Goal: Task Accomplishment & Management: Use online tool/utility

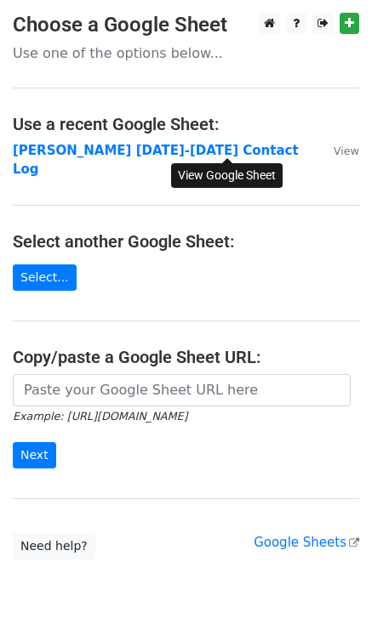
click at [333, 150] on small "View" at bounding box center [346, 151] width 26 height 13
click at [333, 151] on small "View" at bounding box center [346, 151] width 26 height 13
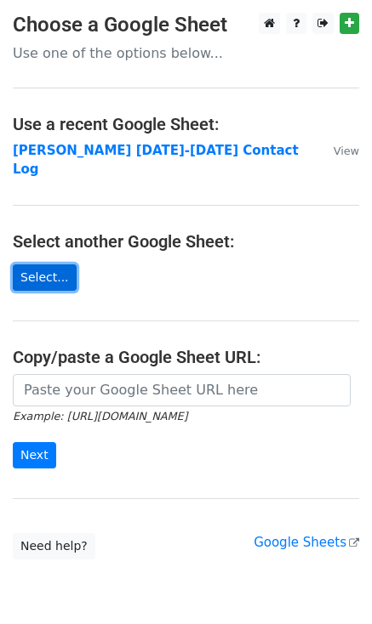
click at [43, 265] on link "Select..." at bounding box center [45, 278] width 64 height 26
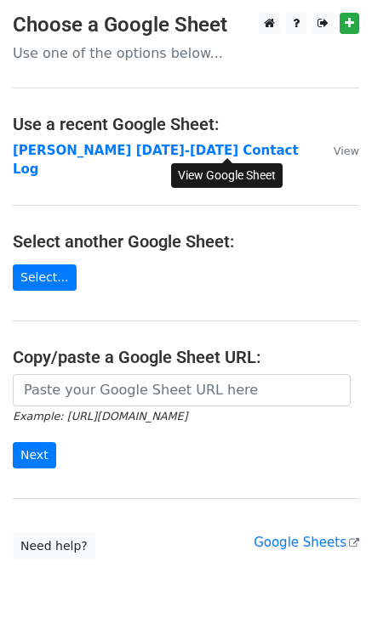
click at [333, 153] on small "View" at bounding box center [346, 151] width 26 height 13
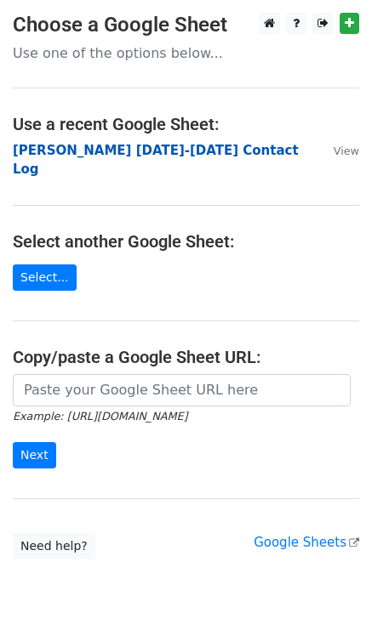
click at [93, 143] on strong "[PERSON_NAME] [DATE]-[DATE] Contact Log" at bounding box center [156, 160] width 286 height 35
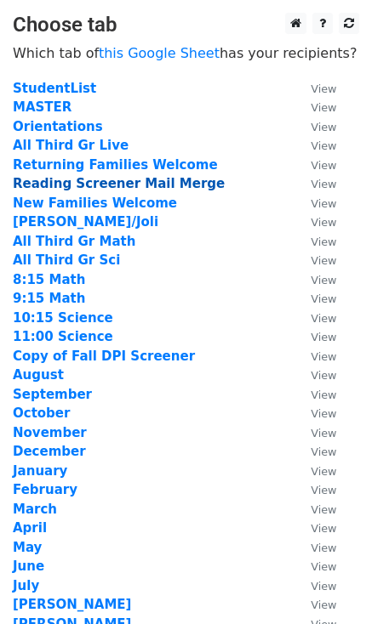
click at [85, 183] on strong "Reading Screener Mail Merge" at bounding box center [119, 183] width 212 height 15
click at [71, 180] on strong "Reading Screener Mail Merge" at bounding box center [119, 183] width 212 height 15
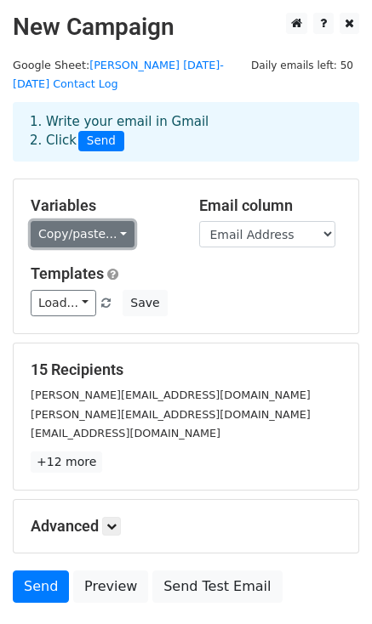
click at [105, 221] on link "Copy/paste..." at bounding box center [83, 234] width 104 height 26
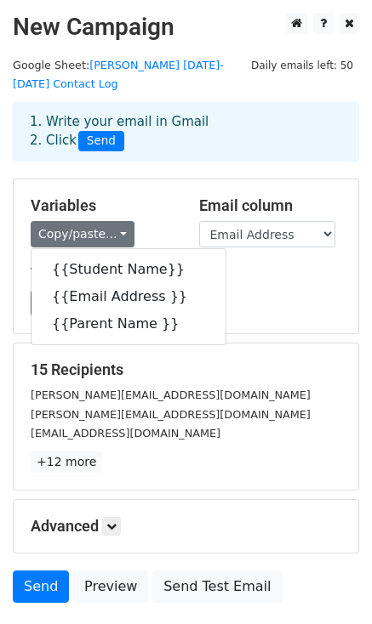
click at [157, 197] on h5 "Variables" at bounding box center [102, 206] width 143 height 19
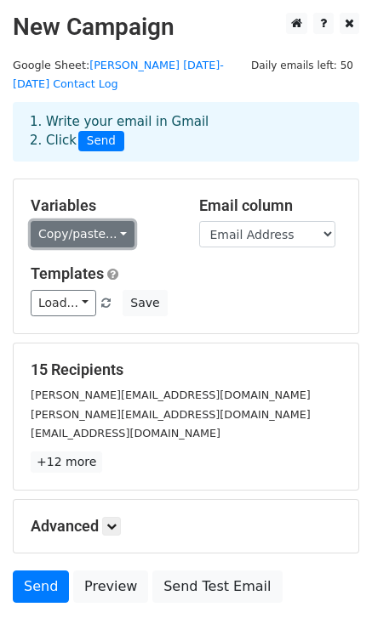
click at [111, 221] on link "Copy/paste..." at bounding box center [83, 234] width 104 height 26
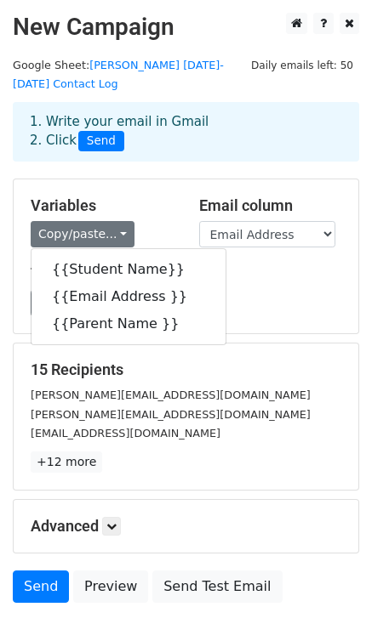
click at [163, 197] on h5 "Variables" at bounding box center [102, 206] width 143 height 19
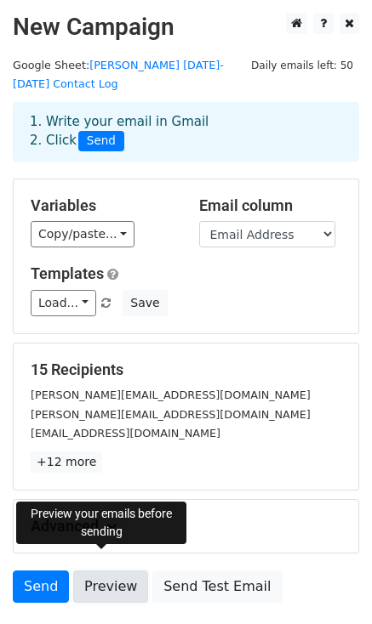
click at [110, 571] on link "Preview" at bounding box center [110, 587] width 75 height 32
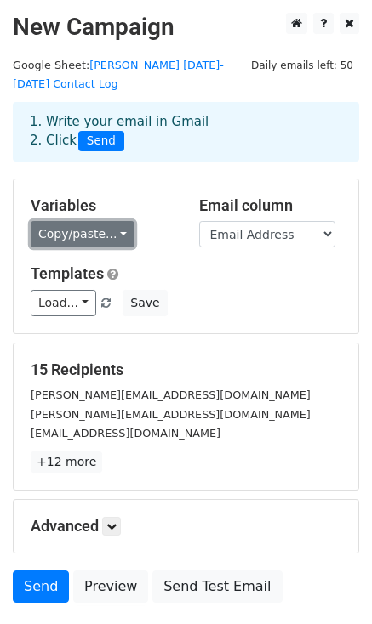
click at [85, 221] on link "Copy/paste..." at bounding box center [83, 234] width 104 height 26
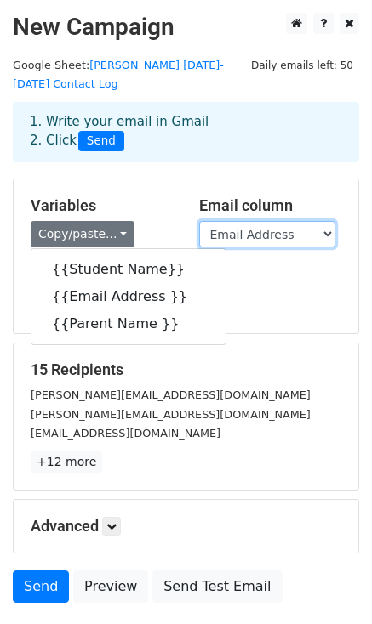
click at [259, 221] on select "Student Name Email Address Parent Name" at bounding box center [267, 234] width 136 height 26
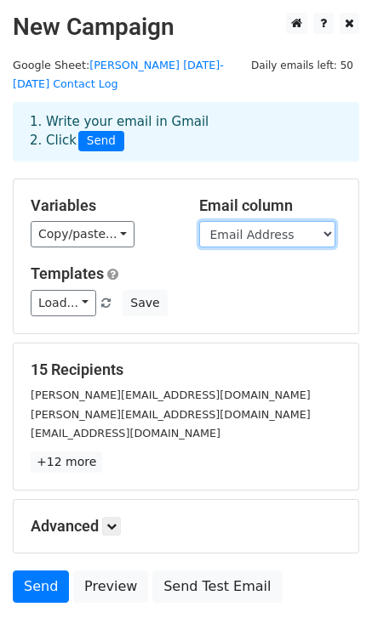
click at [199, 221] on select "Student Name Email Address Parent Name" at bounding box center [267, 234] width 136 height 26
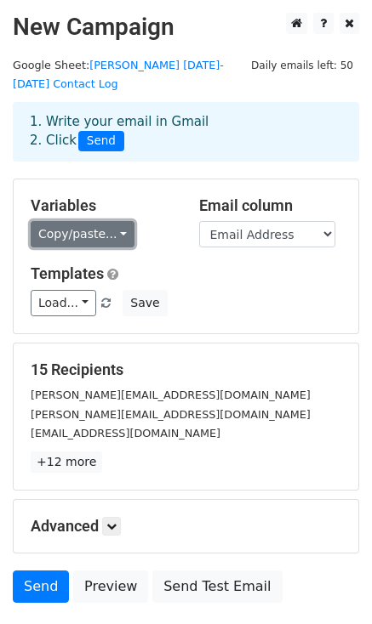
click at [105, 221] on link "Copy/paste..." at bounding box center [83, 234] width 104 height 26
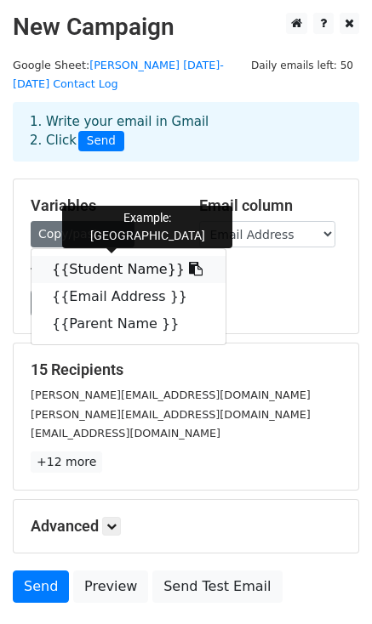
click at [97, 256] on link "{{Student Name}}" at bounding box center [128, 269] width 194 height 27
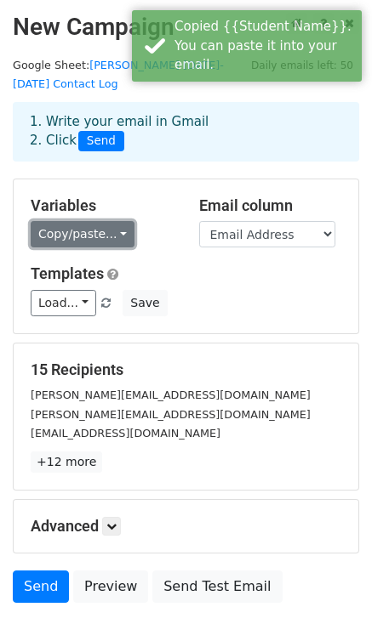
click at [96, 221] on link "Copy/paste..." at bounding box center [83, 234] width 104 height 26
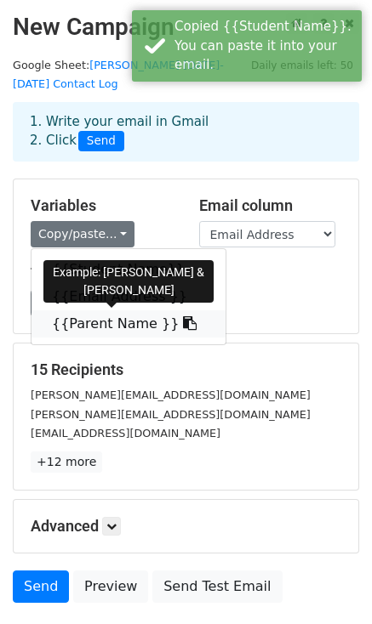
click at [111, 310] on link "{{Parent Name }}" at bounding box center [128, 323] width 194 height 27
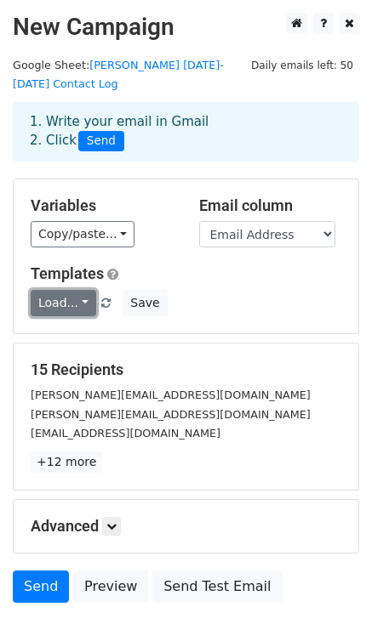
click at [75, 290] on link "Load..." at bounding box center [64, 303] width 66 height 26
click at [228, 290] on div "Load... No templates saved Save" at bounding box center [186, 303] width 336 height 26
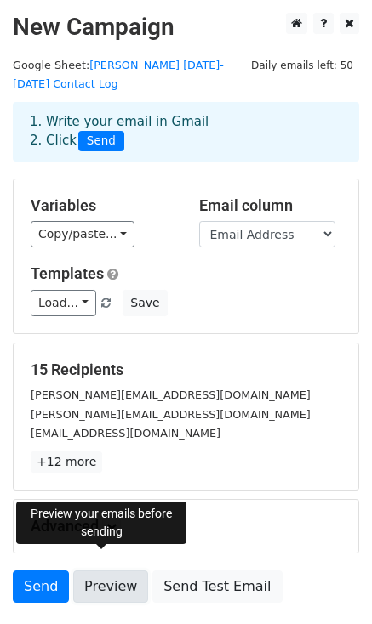
click at [102, 571] on link "Preview" at bounding box center [110, 587] width 75 height 32
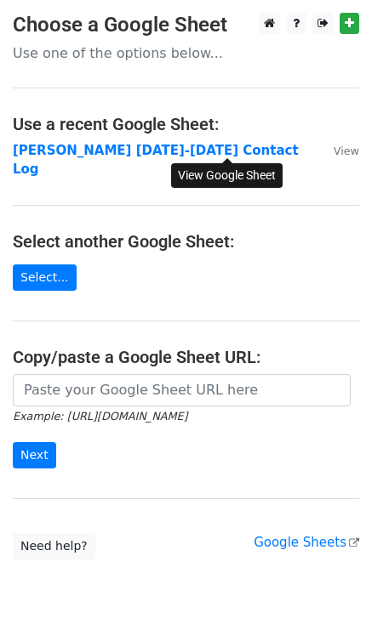
click at [333, 146] on small "View" at bounding box center [346, 151] width 26 height 13
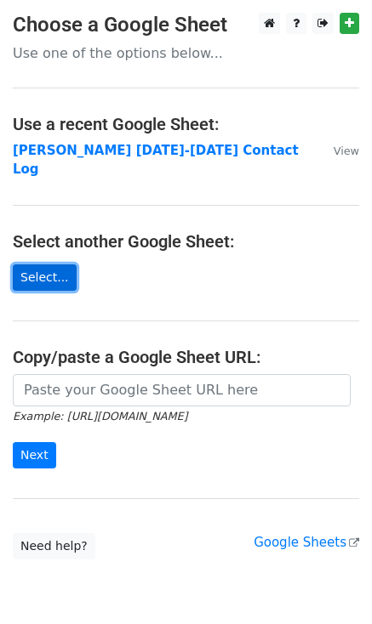
click at [32, 265] on link "Select..." at bounding box center [45, 278] width 64 height 26
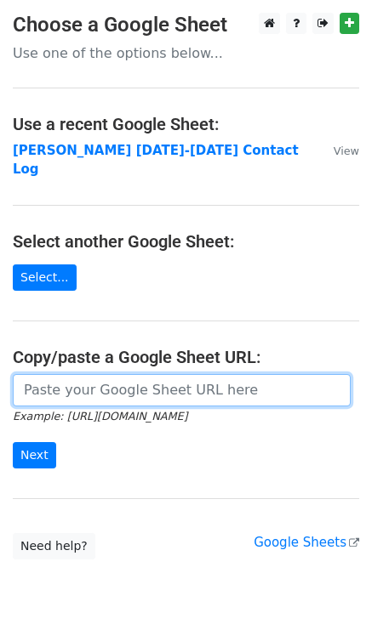
click at [77, 375] on input "url" at bounding box center [182, 390] width 338 height 32
paste input "https://docs.google.com/spreadsheets/d/1jBErPCsJKN3pJIy7_9pxYpfmguhETum5vxKNDNW…"
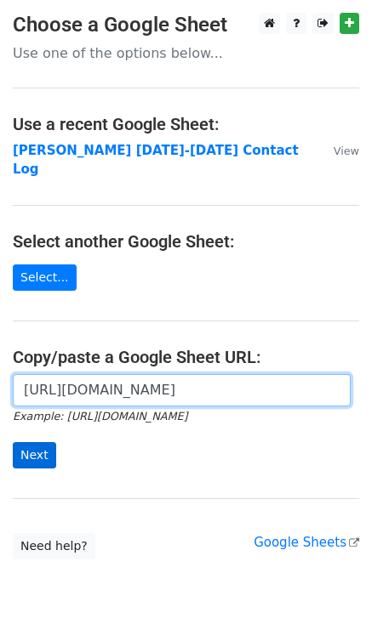
type input "https://docs.google.com/spreadsheets/d/1jBErPCsJKN3pJIy7_9pxYpfmguhETum5vxKNDNW…"
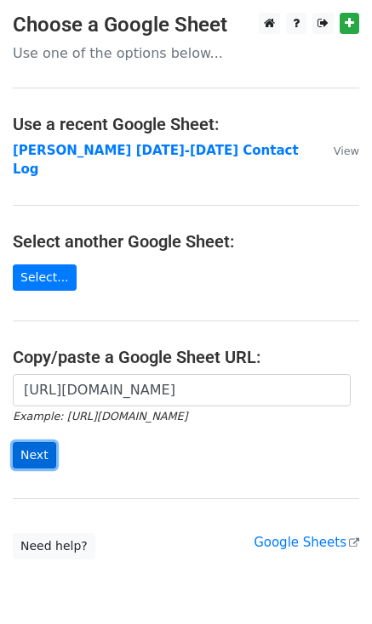
scroll to position [0, 0]
click at [37, 442] on input "Next" at bounding box center [34, 455] width 43 height 26
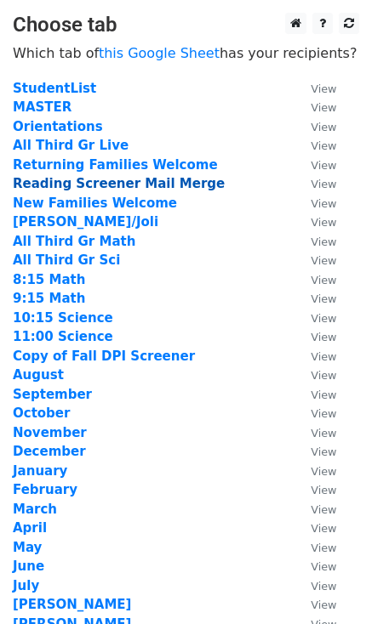
click at [77, 179] on strong "Reading Screener Mail Merge" at bounding box center [119, 183] width 212 height 15
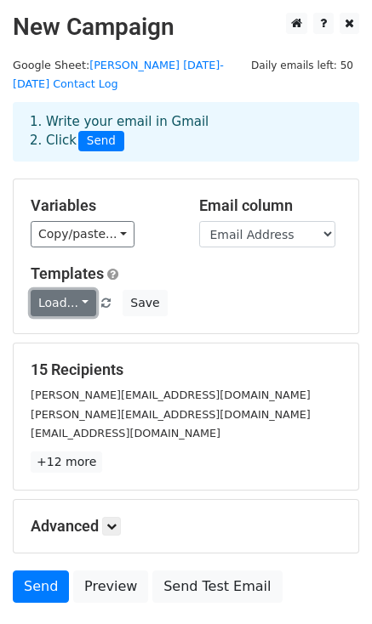
click at [72, 290] on link "Load..." at bounding box center [64, 303] width 66 height 26
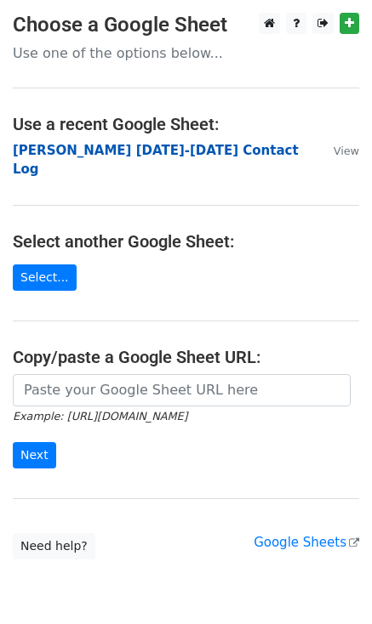
click at [146, 151] on strong "[PERSON_NAME] [DATE]-[DATE] Contact Log" at bounding box center [156, 160] width 286 height 35
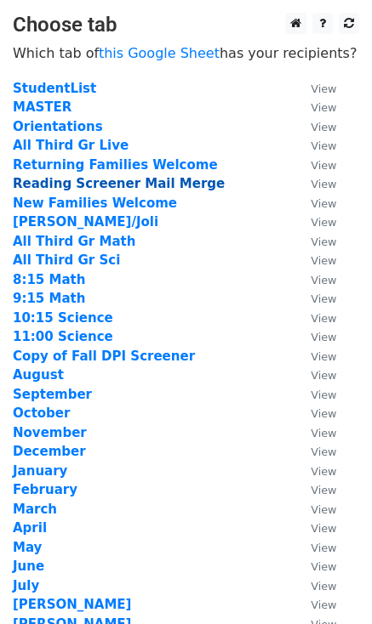
click at [84, 186] on strong "Reading Screener Mail Merge" at bounding box center [119, 183] width 212 height 15
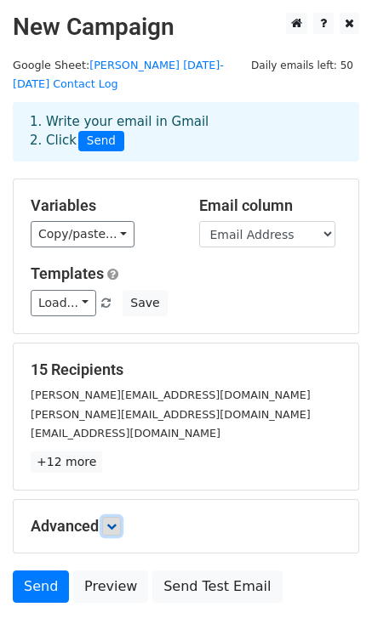
click at [117, 521] on icon at bounding box center [111, 526] width 10 height 10
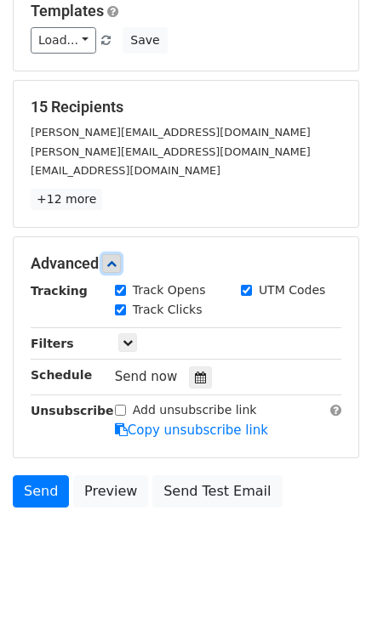
scroll to position [267, 0]
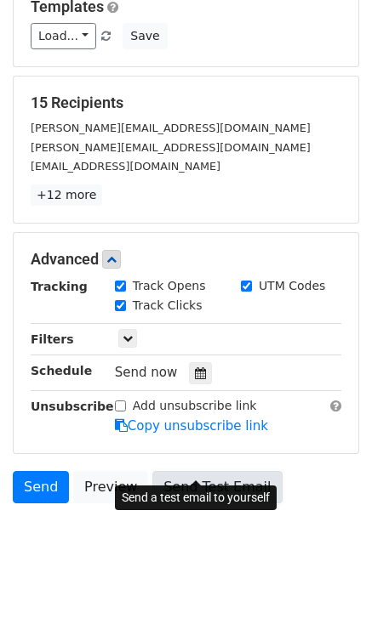
click at [208, 471] on link "Send Test Email" at bounding box center [216, 487] width 129 height 32
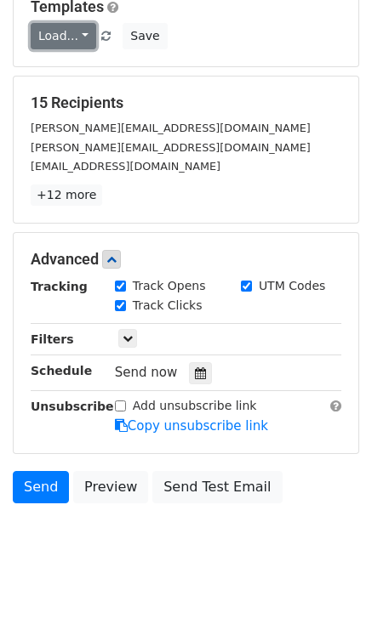
click at [82, 23] on link "Load..." at bounding box center [64, 36] width 66 height 26
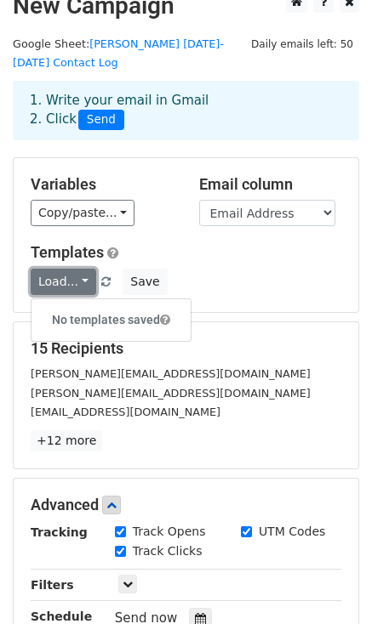
scroll to position [17, 0]
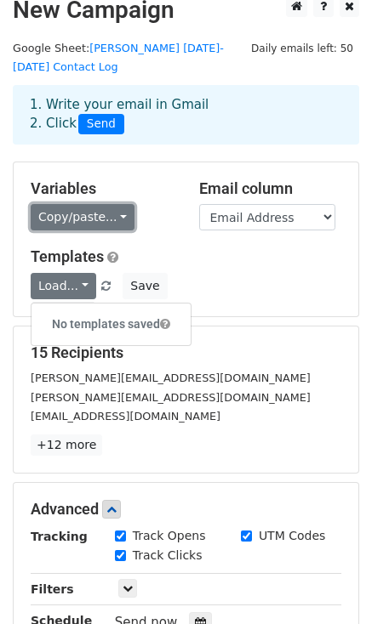
click at [106, 204] on link "Copy/paste..." at bounding box center [83, 217] width 104 height 26
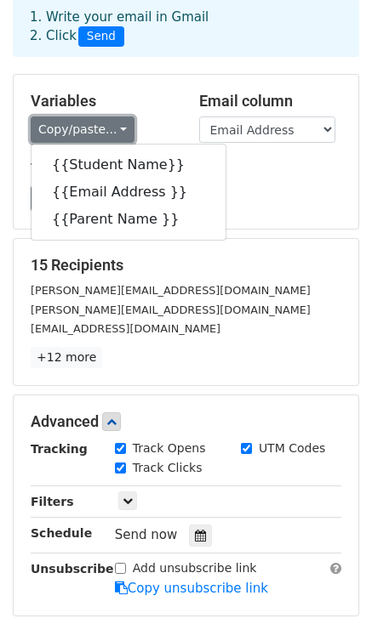
scroll to position [267, 0]
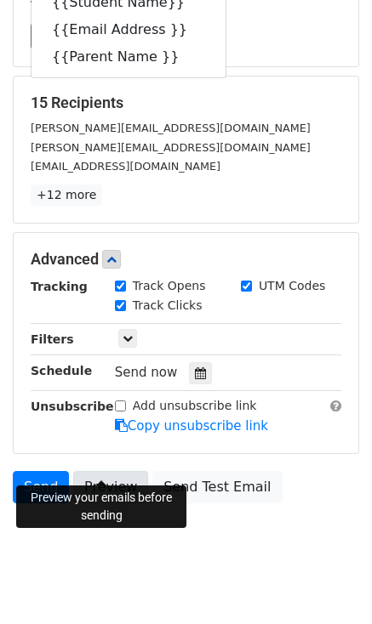
click at [92, 471] on link "Preview" at bounding box center [110, 487] width 75 height 32
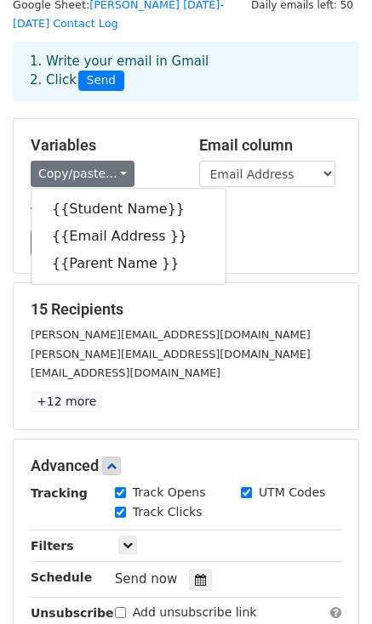
scroll to position [0, 0]
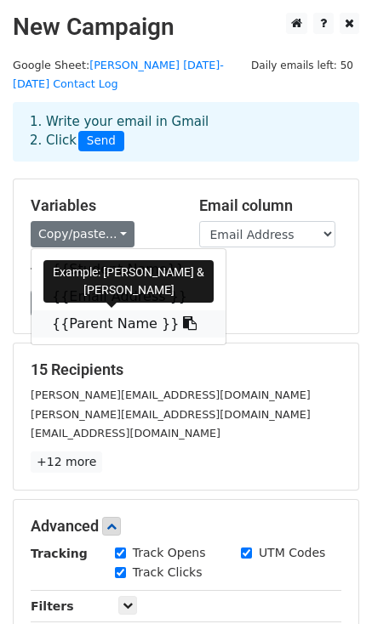
click at [114, 310] on link "{{Parent Name }}" at bounding box center [128, 323] width 194 height 27
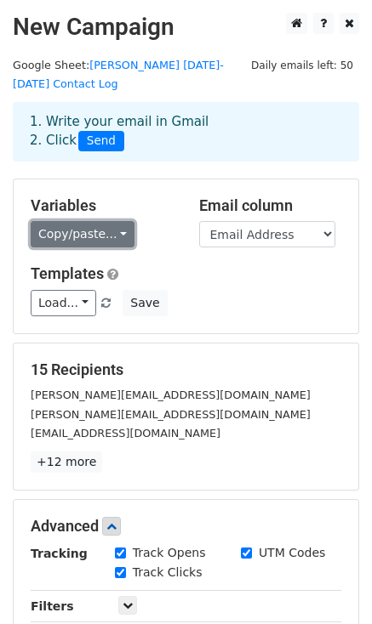
click at [97, 221] on link "Copy/paste..." at bounding box center [83, 234] width 104 height 26
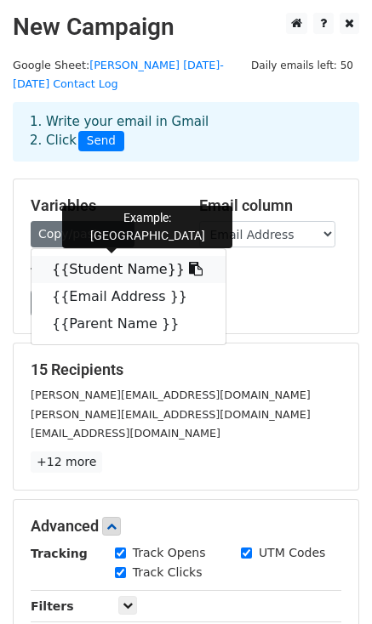
click at [102, 256] on link "{{Student Name}}" at bounding box center [128, 269] width 194 height 27
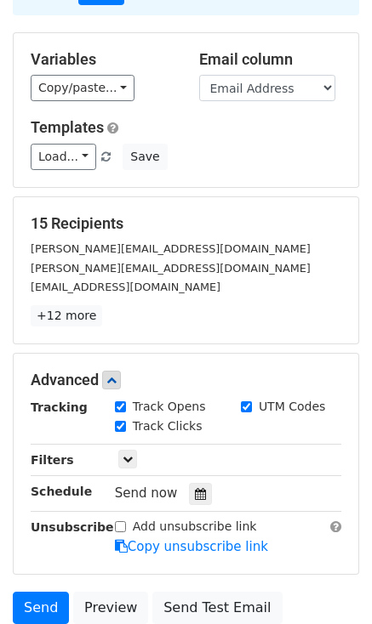
scroll to position [267, 0]
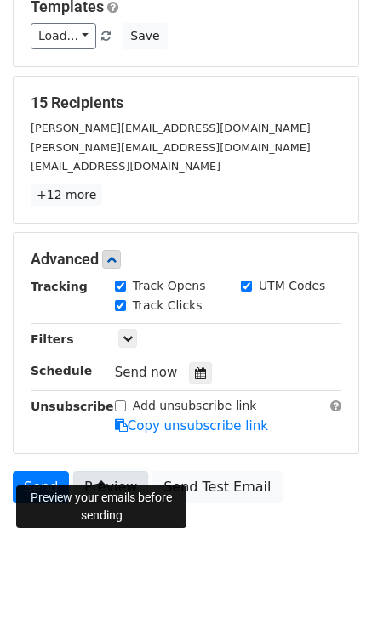
click at [95, 471] on link "Preview" at bounding box center [110, 487] width 75 height 32
click at [111, 471] on link "Preview" at bounding box center [110, 487] width 75 height 32
click at [102, 471] on link "Preview" at bounding box center [110, 487] width 75 height 32
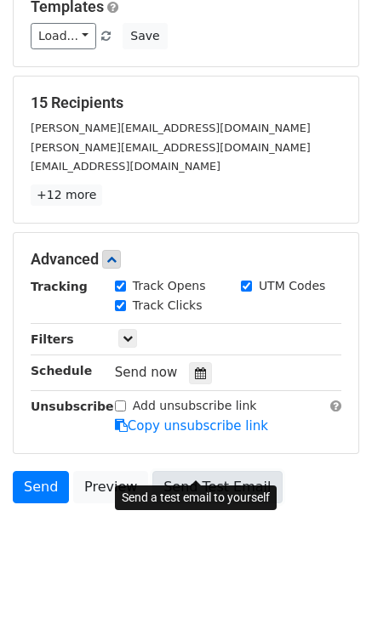
click at [213, 471] on link "Send Test Email" at bounding box center [216, 487] width 129 height 32
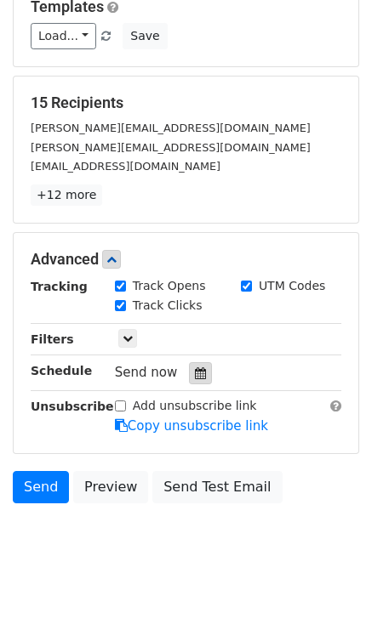
click at [195, 367] on icon at bounding box center [200, 373] width 11 height 12
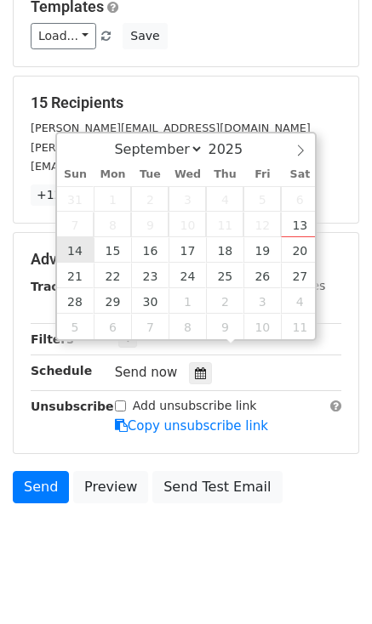
type input "2025-09-14 12:00"
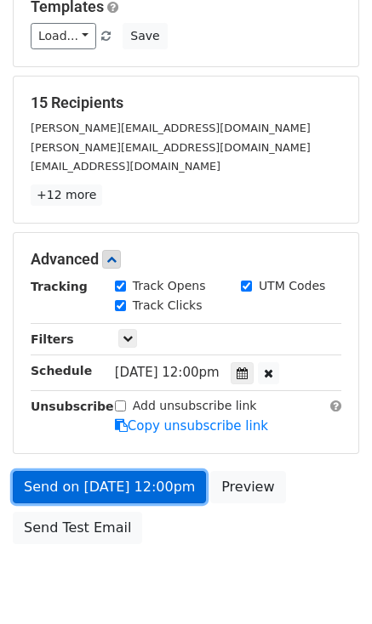
click at [162, 471] on link "Send on Sep 14 at 12:00pm" at bounding box center [109, 487] width 193 height 32
